Goal: Task Accomplishment & Management: Complete application form

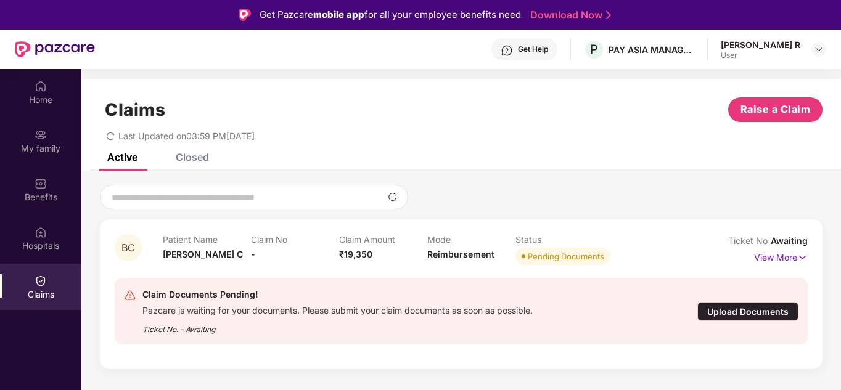
scroll to position [69, 0]
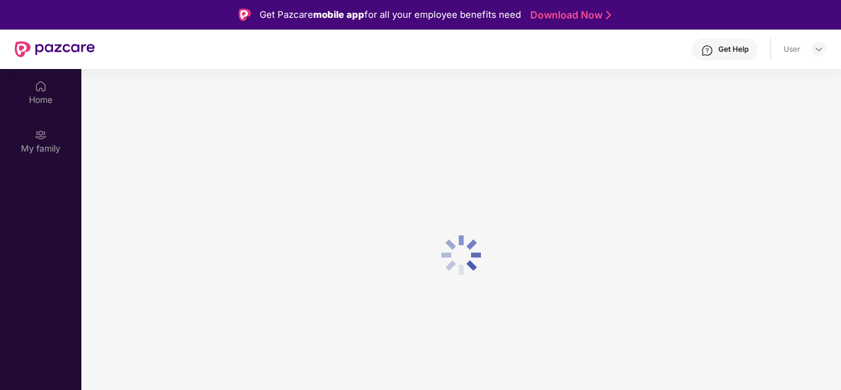
scroll to position [69, 0]
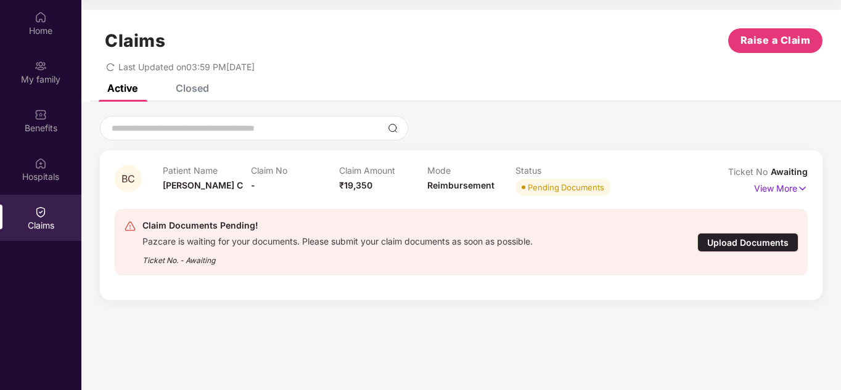
click at [580, 336] on section "Claims Raise a Claim Last Updated on 03:59 PM[DATE] Active Closed BC Patient Na…" at bounding box center [461, 195] width 760 height 390
click at [580, 336] on section "Claims Raise a Claim Last Updated on 03:59 PM, 09 Sep 2025 Active Closed BC Pat…" at bounding box center [461, 195] width 760 height 390
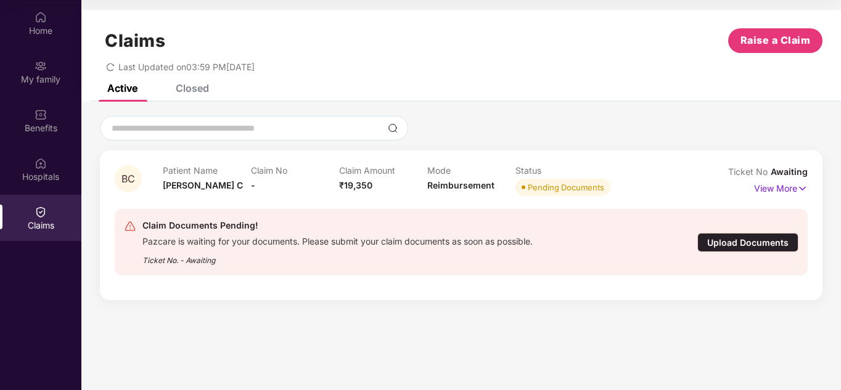
click at [731, 239] on div "Upload Documents" at bounding box center [748, 242] width 101 height 19
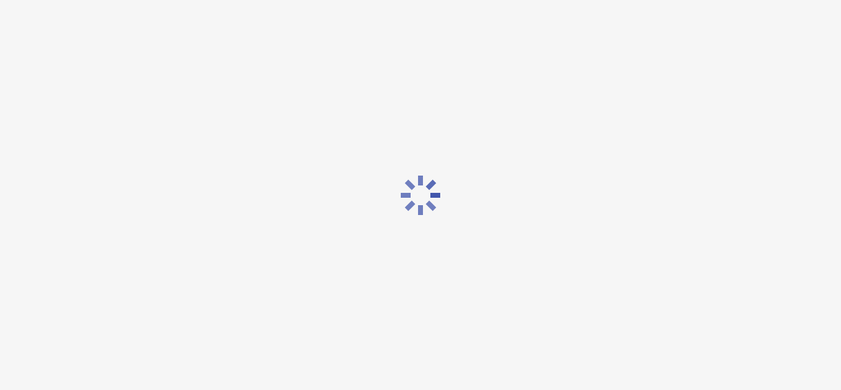
scroll to position [30, 0]
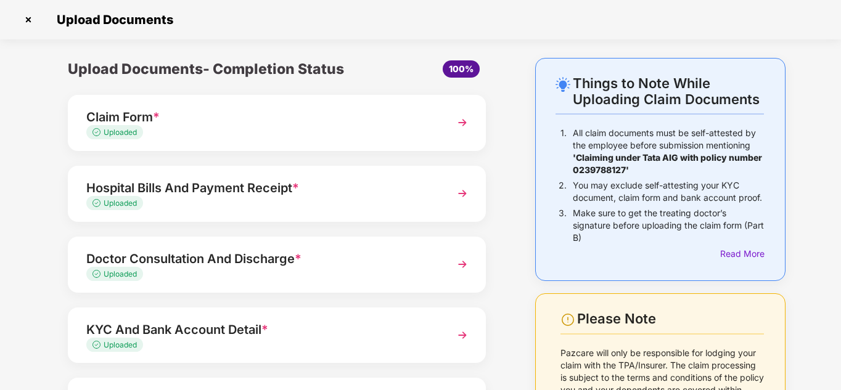
click at [200, 126] on div "Claim Form *" at bounding box center [260, 117] width 349 height 20
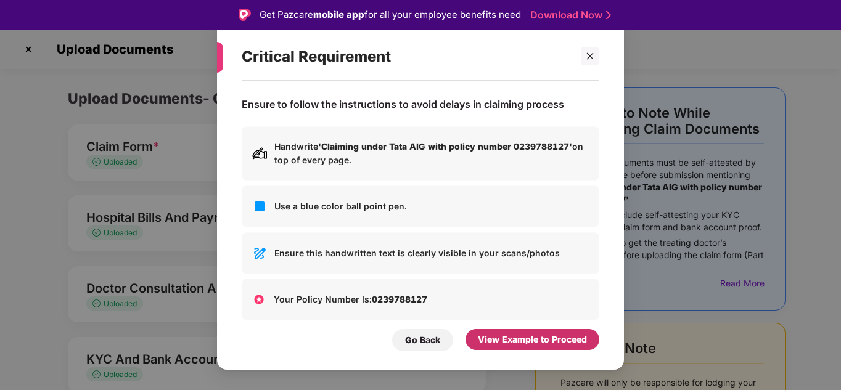
click at [547, 344] on div "View Example to Proceed" at bounding box center [532, 340] width 109 height 14
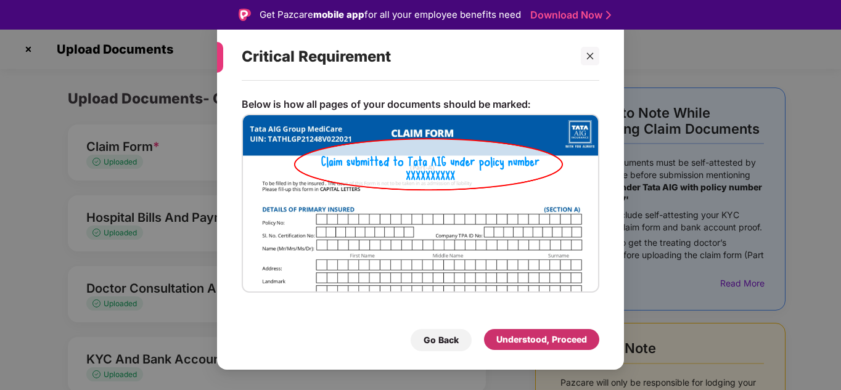
click at [550, 334] on div "Understood, Proceed" at bounding box center [542, 340] width 91 height 14
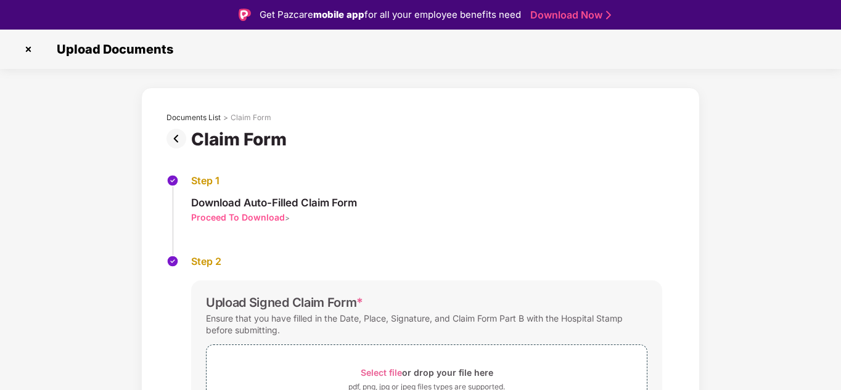
click at [808, 211] on div "Documents List > Claim Form Claim Form Step 1 Download Auto-Filled Claim Form P…" at bounding box center [420, 326] width 841 height 477
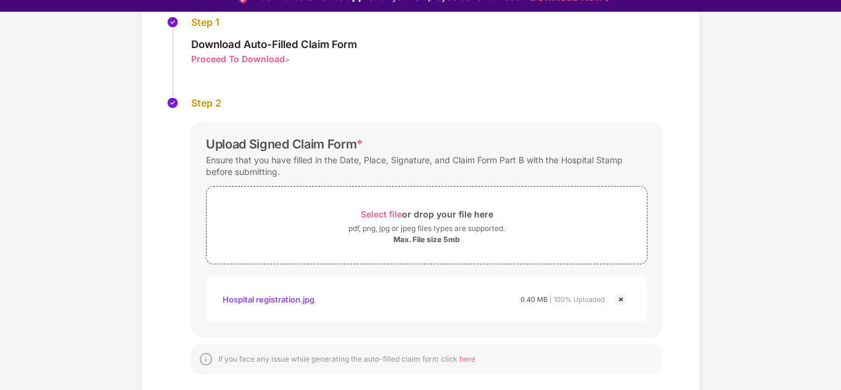
scroll to position [144, 0]
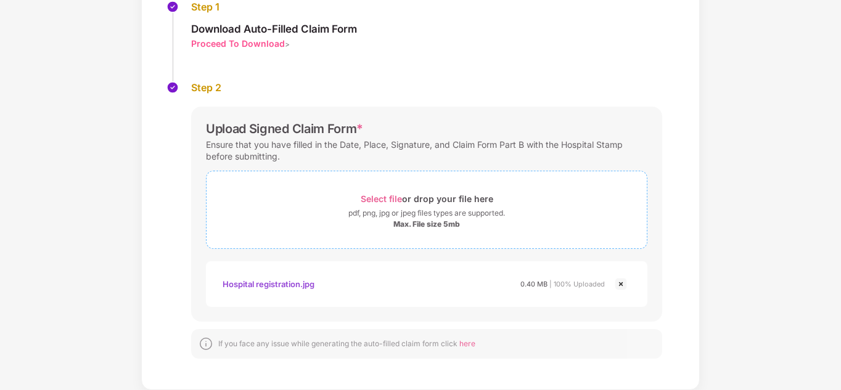
click at [414, 207] on div "Select file or drop your file here" at bounding box center [427, 199] width 133 height 17
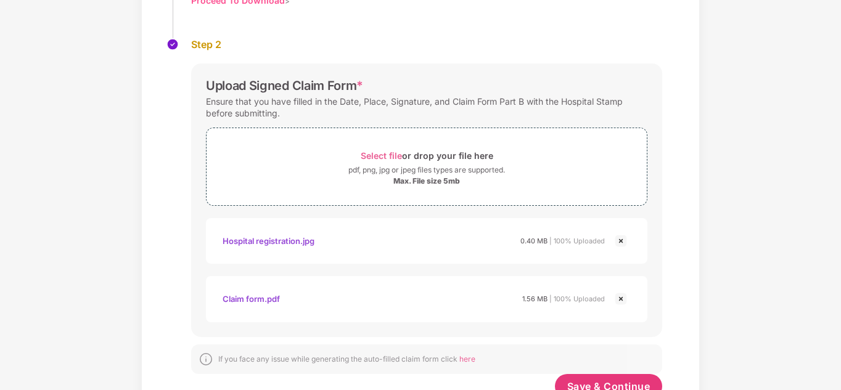
scroll to position [188, 0]
click at [587, 380] on span "Save & Continue" at bounding box center [608, 386] width 83 height 14
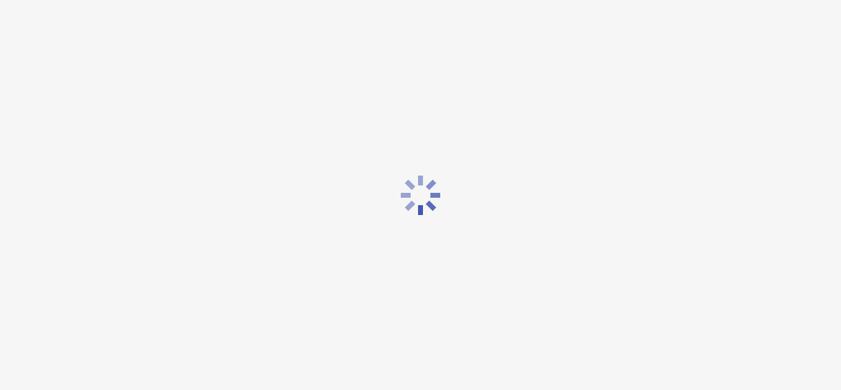
scroll to position [0, 0]
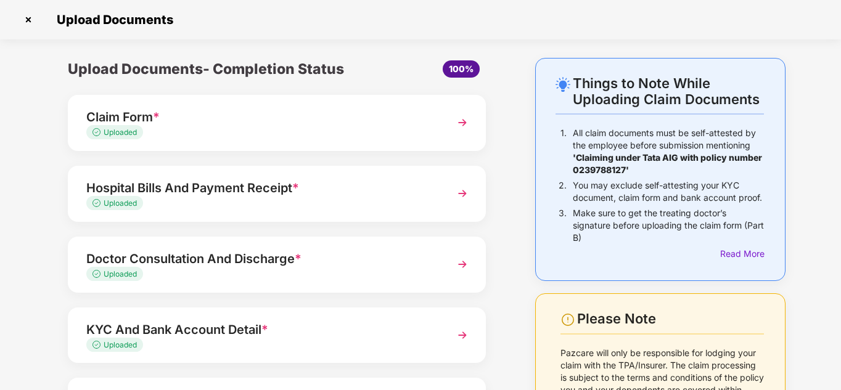
click at [169, 323] on div "KYC And Bank Account Detail *" at bounding box center [260, 330] width 349 height 20
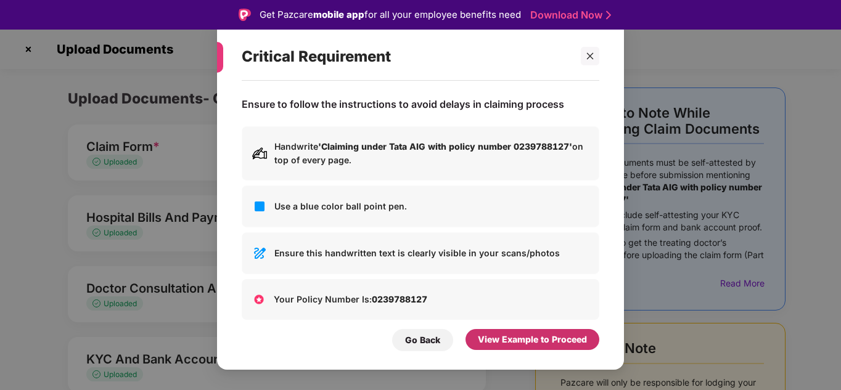
click at [531, 345] on div "View Example to Proceed" at bounding box center [532, 340] width 109 height 14
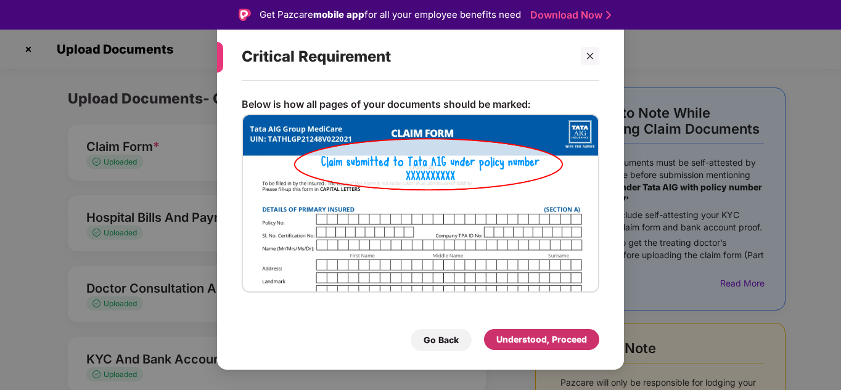
click at [531, 345] on div "Understood, Proceed" at bounding box center [542, 340] width 91 height 14
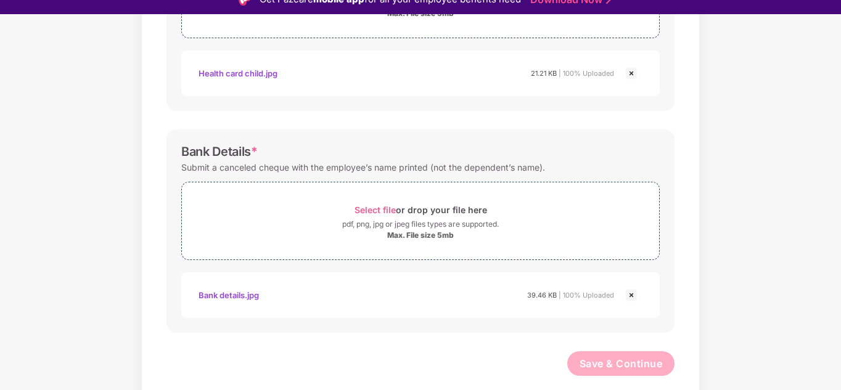
scroll to position [579, 0]
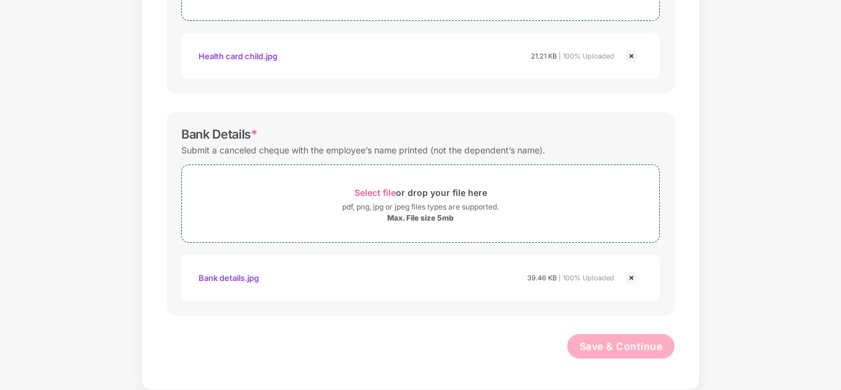
click at [630, 276] on img at bounding box center [631, 278] width 15 height 15
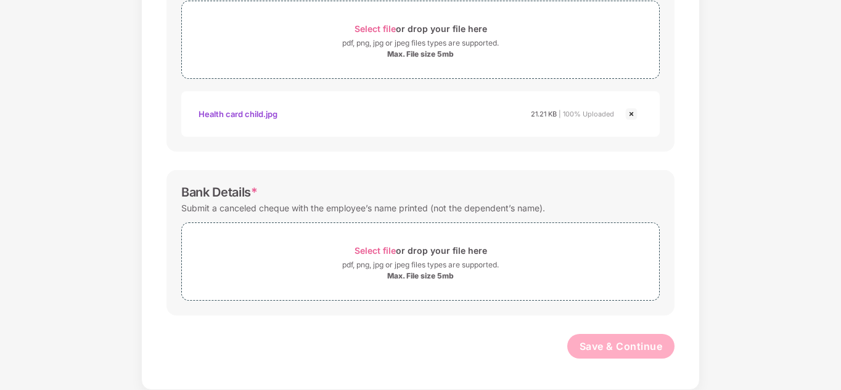
scroll to position [521, 0]
click at [431, 257] on div "Select file or drop your file here" at bounding box center [421, 250] width 133 height 17
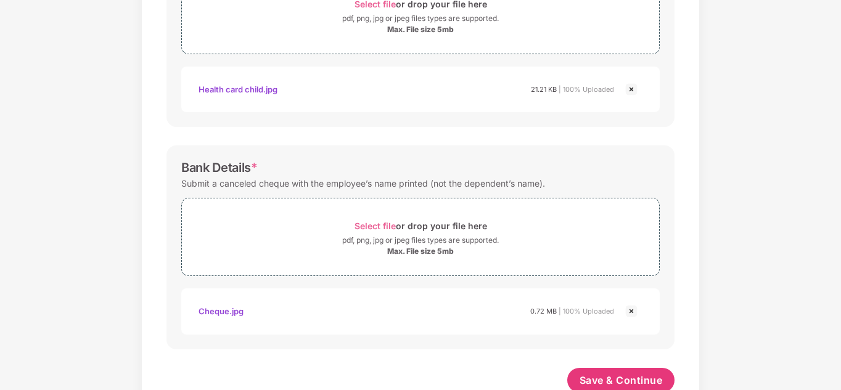
scroll to position [580, 0]
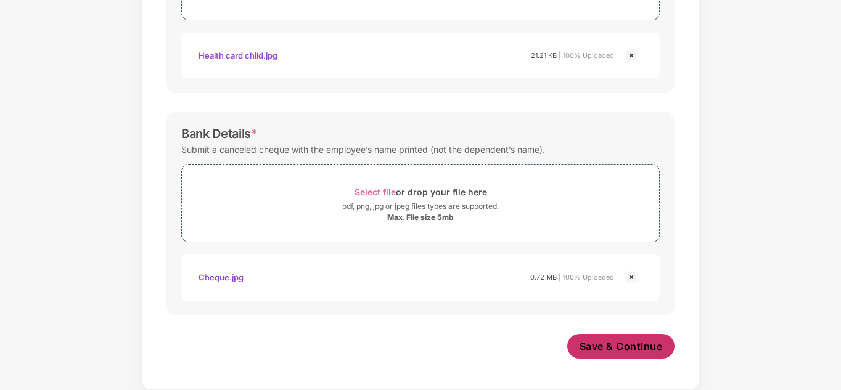
click at [611, 352] on span "Save & Continue" at bounding box center [621, 347] width 83 height 14
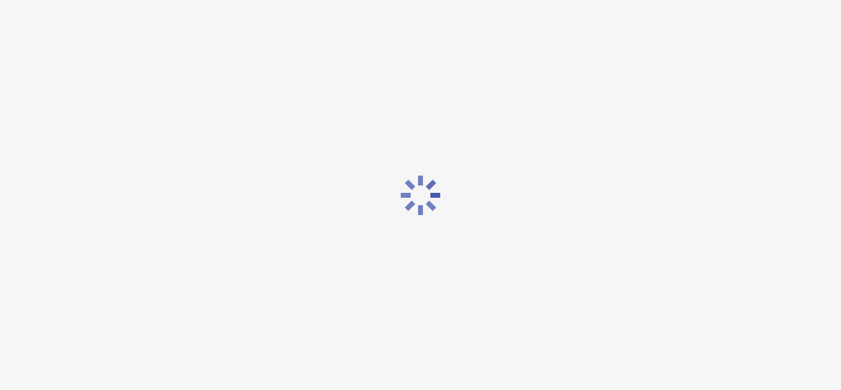
scroll to position [0, 0]
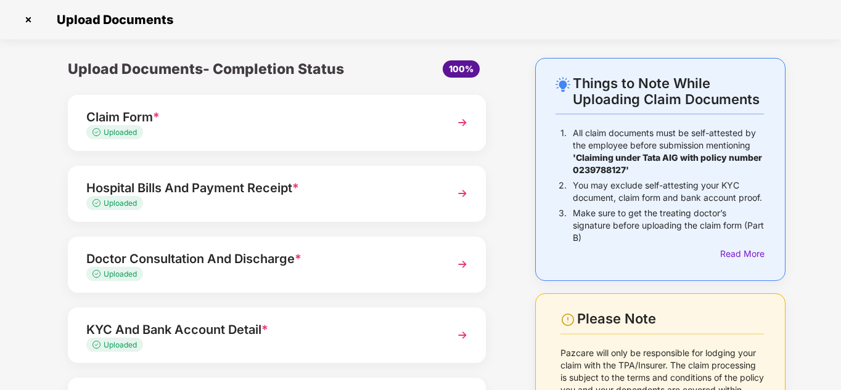
click at [812, 178] on div "Things to Note While Uploading Claim Documents 1. All claim documents must be s…" at bounding box center [420, 287] width 841 height 458
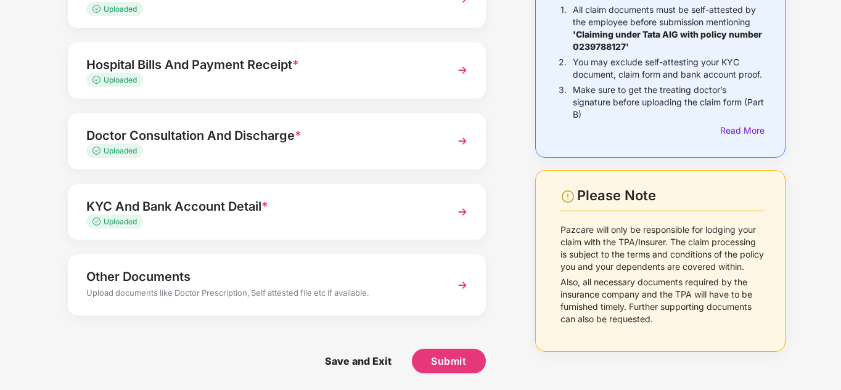
scroll to position [125, 0]
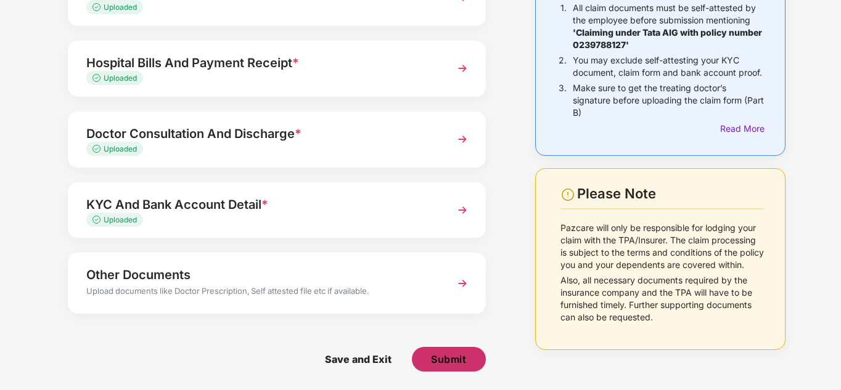
click at [458, 365] on span "Submit" at bounding box center [448, 360] width 35 height 14
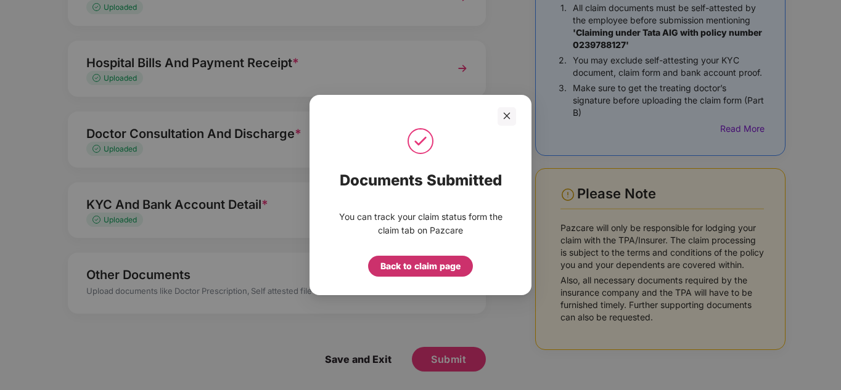
click at [411, 266] on div "Back to claim page" at bounding box center [421, 267] width 80 height 14
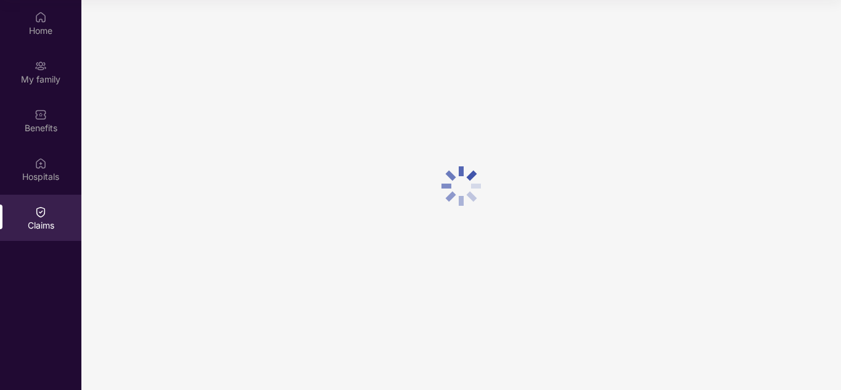
scroll to position [0, 0]
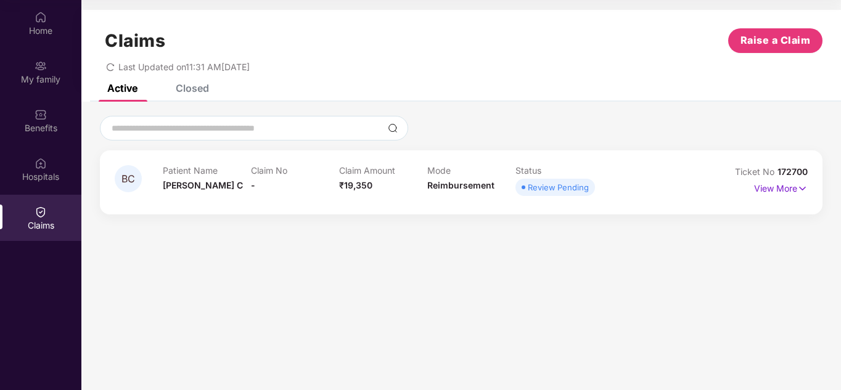
click at [786, 173] on span "172700" at bounding box center [793, 172] width 30 height 10
click at [794, 171] on span "172700" at bounding box center [793, 172] width 30 height 10
click at [687, 262] on section "Claims Raise a Claim Last Updated on 11:31 AM, 10 Sep 2025 Active Closed BC Pat…" at bounding box center [461, 195] width 760 height 390
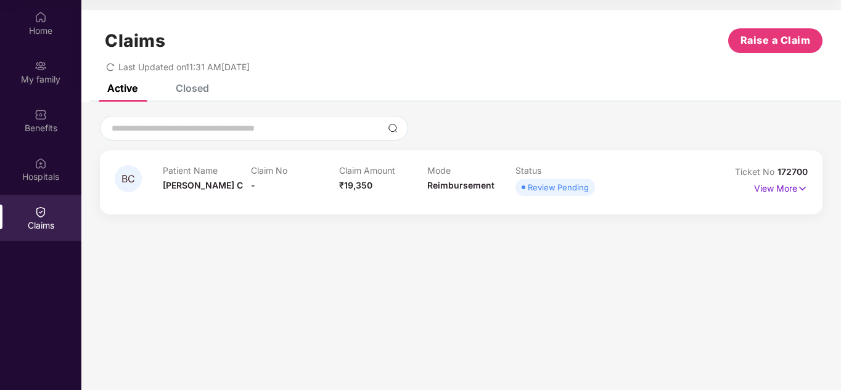
click at [569, 269] on section "Claims Raise a Claim Last Updated on 11:31 AM, 10 Sep 2025 Active Closed BC Pat…" at bounding box center [461, 195] width 760 height 390
click at [458, 316] on section "Claims Raise a Claim Last Updated on 11:31 AM, 10 Sep 2025 Active Closed BC Pat…" at bounding box center [461, 195] width 760 height 390
click at [440, 343] on section "Claims Raise a Claim Last Updated on 11:31 AM, 10 Sep 2025 Active Closed BC Pat…" at bounding box center [461, 195] width 760 height 390
